Goal: Use online tool/utility: Utilize a website feature to perform a specific function

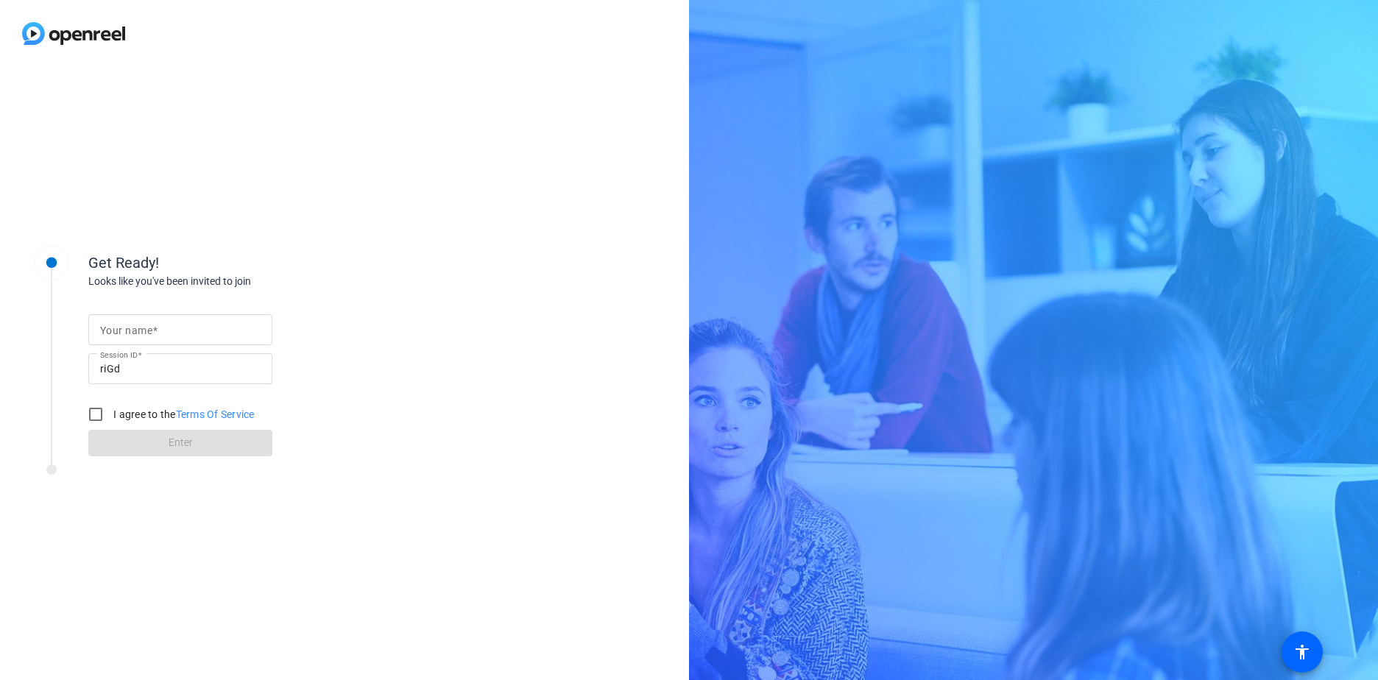
click at [120, 334] on mat-label "Your name" at bounding box center [126, 331] width 52 height 12
click at [120, 334] on input "Your name" at bounding box center [180, 330] width 160 height 18
type input "[PERSON_NAME]"
click at [94, 413] on input "I agree to the Terms Of Service" at bounding box center [95, 414] width 29 height 29
checkbox input "true"
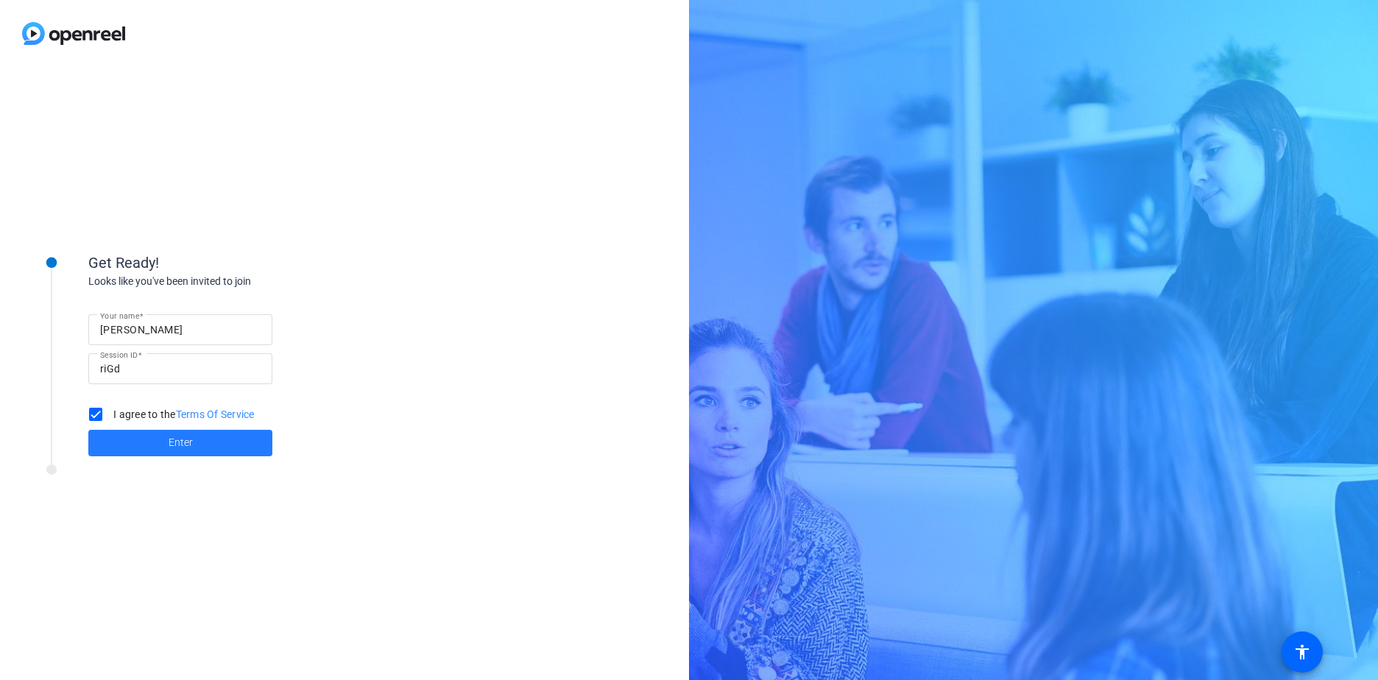
click at [115, 438] on span at bounding box center [180, 443] width 184 height 35
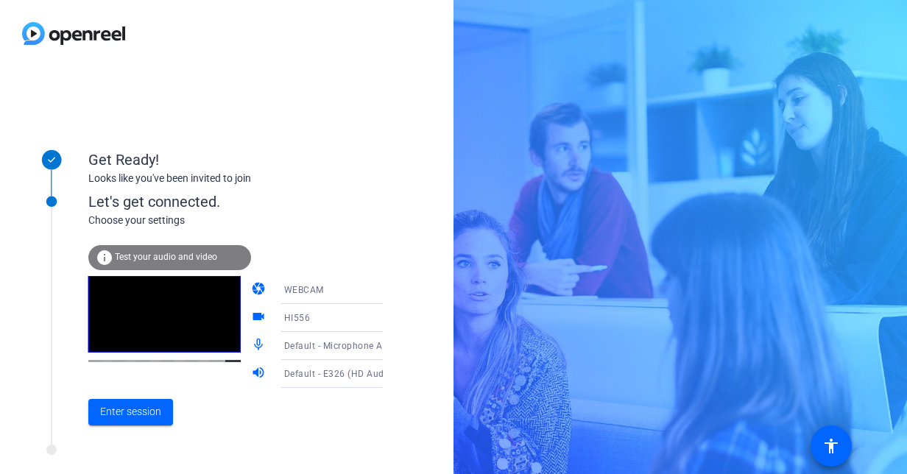
click at [130, 256] on span "Test your audio and video" at bounding box center [166, 257] width 102 height 10
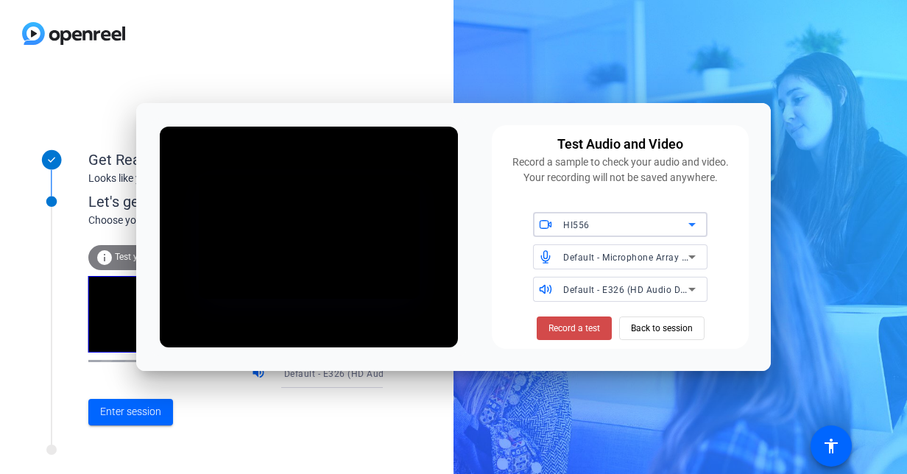
click at [595, 325] on span "Record a test" at bounding box center [574, 328] width 52 height 13
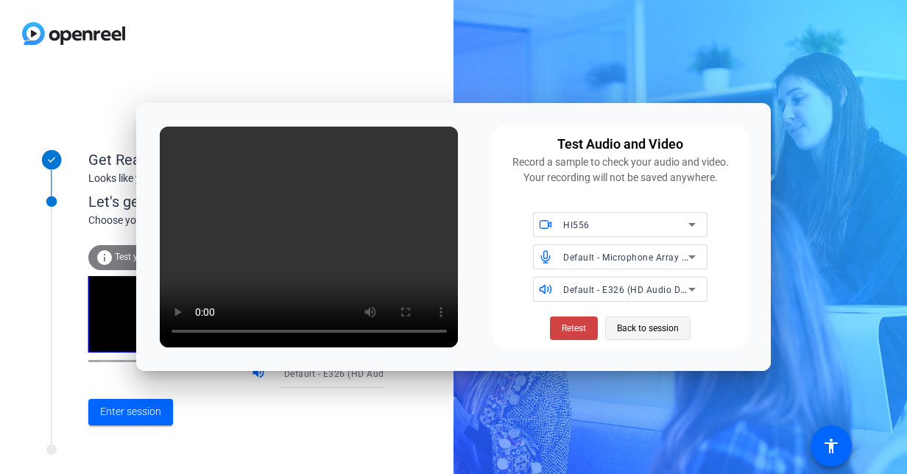
click at [659, 330] on span "Back to session" at bounding box center [648, 328] width 62 height 28
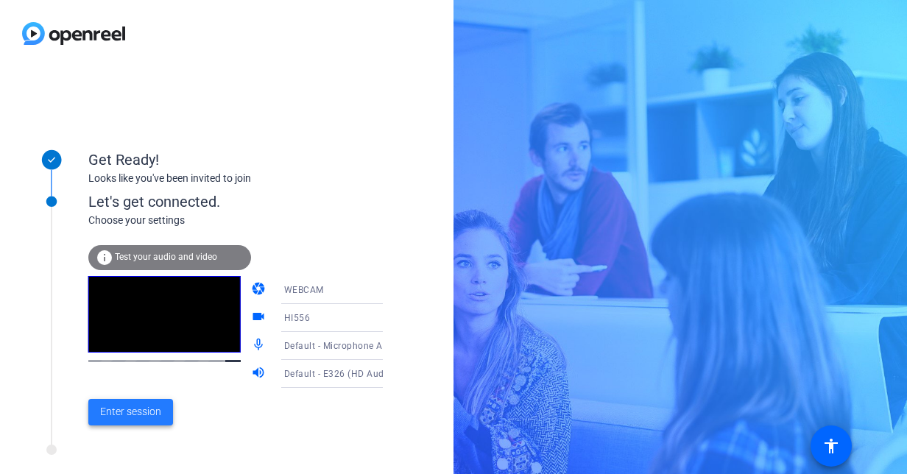
click at [156, 414] on span "Enter session" at bounding box center [130, 411] width 61 height 15
